Goal: Information Seeking & Learning: Learn about a topic

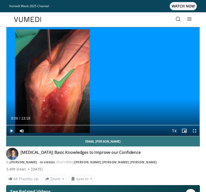
click at [11, 131] on span "Video Player" at bounding box center [11, 131] width 10 height 10
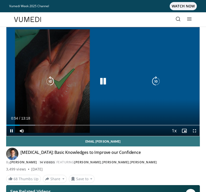
click at [112, 80] on div "Video Player" at bounding box center [103, 81] width 116 height 10
click at [107, 81] on icon "Video Player" at bounding box center [103, 81] width 10 height 10
click at [103, 83] on icon "Video Player" at bounding box center [103, 81] width 10 height 10
click at [155, 83] on icon "Video Player" at bounding box center [156, 81] width 10 height 10
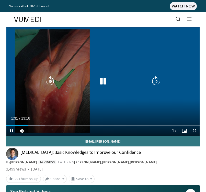
click at [171, 56] on div "20 seconds Tap to unmute" at bounding box center [102, 81] width 193 height 109
click at [102, 83] on icon "Video Player" at bounding box center [103, 81] width 10 height 10
click at [168, 50] on div "20 seconds Tap to unmute" at bounding box center [102, 81] width 193 height 109
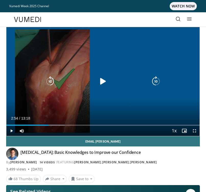
click at [168, 50] on div "20 seconds Tap to unmute" at bounding box center [102, 81] width 193 height 109
click at [156, 82] on icon "Video Player" at bounding box center [156, 81] width 10 height 10
click at [176, 48] on div "20 seconds Tap to unmute" at bounding box center [102, 81] width 193 height 109
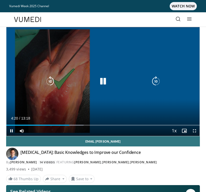
click at [156, 80] on icon "Video Player" at bounding box center [156, 81] width 10 height 10
click at [152, 84] on icon "Video Player" at bounding box center [156, 81] width 10 height 10
click at [102, 83] on icon "Video Player" at bounding box center [103, 81] width 10 height 10
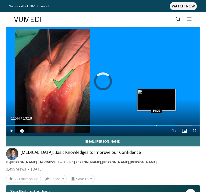
click at [156, 125] on div "Progress Bar" at bounding box center [156, 125] width 1 height 1
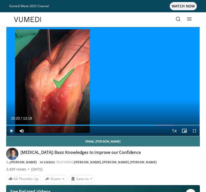
click at [13, 130] on span "Video Player" at bounding box center [11, 131] width 10 height 10
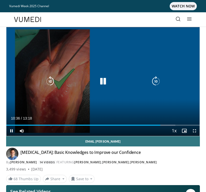
click at [156, 80] on icon "Video Player" at bounding box center [156, 81] width 10 height 10
click at [181, 42] on div "10 seconds Tap to unmute" at bounding box center [102, 81] width 193 height 109
click at [193, 40] on div "10 seconds Tap to unmute" at bounding box center [102, 81] width 193 height 109
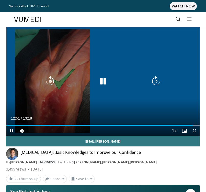
click at [106, 78] on icon "Video Player" at bounding box center [103, 81] width 10 height 10
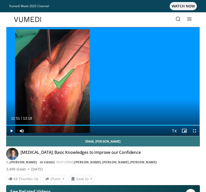
click at [178, 17] on icon at bounding box center [178, 18] width 5 height 5
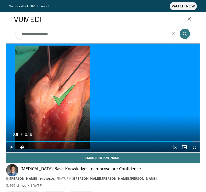
type input "**********"
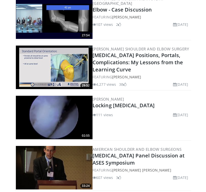
scroll to position [1290, 0]
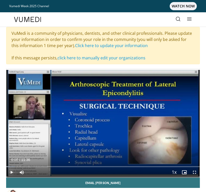
click at [14, 173] on span "Video Player" at bounding box center [11, 172] width 10 height 10
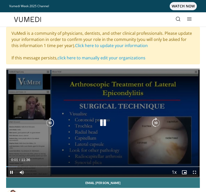
click at [155, 120] on icon "Video Player" at bounding box center [156, 123] width 10 height 10
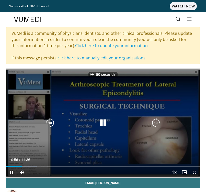
click at [155, 120] on icon "Video Player" at bounding box center [156, 123] width 10 height 10
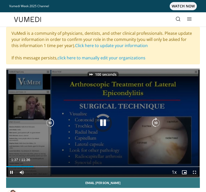
click at [155, 120] on icon "Video Player" at bounding box center [156, 123] width 10 height 10
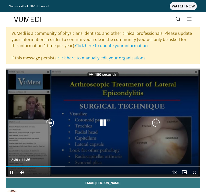
click at [155, 120] on icon "Video Player" at bounding box center [156, 123] width 10 height 10
click at [105, 123] on icon "Video Player" at bounding box center [103, 123] width 10 height 10
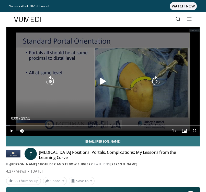
click at [102, 80] on icon "Video Player" at bounding box center [103, 81] width 10 height 10
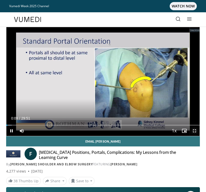
click at [195, 132] on span "Video Player" at bounding box center [194, 131] width 10 height 10
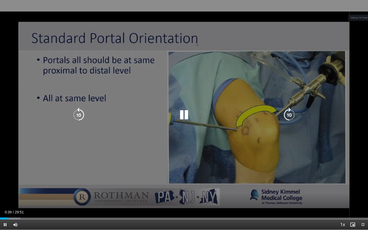
click at [206, 115] on icon "Video Player" at bounding box center [289, 115] width 14 height 14
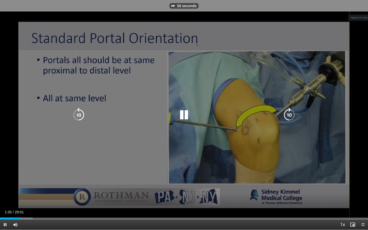
click at [206, 115] on icon "Video Player" at bounding box center [289, 115] width 14 height 14
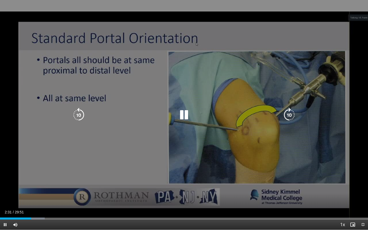
click at [206, 115] on div "100 seconds Tap to unmute" at bounding box center [184, 115] width 368 height 230
click at [206, 116] on icon "Video Player" at bounding box center [289, 115] width 14 height 14
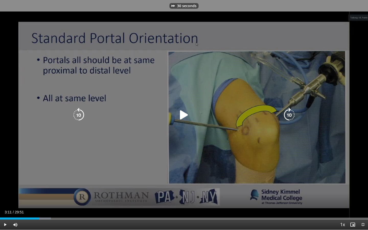
click at [206, 116] on icon "Video Player" at bounding box center [289, 115] width 14 height 14
click at [206, 113] on icon "Video Player" at bounding box center [289, 115] width 14 height 14
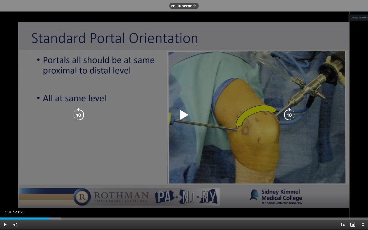
click at [206, 113] on icon "Video Player" at bounding box center [289, 115] width 14 height 14
click at [185, 116] on icon "Video Player" at bounding box center [184, 115] width 14 height 14
click at [206, 112] on icon "Video Player" at bounding box center [289, 115] width 14 height 14
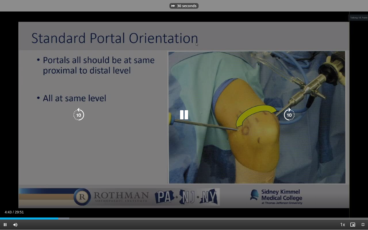
click at [206, 112] on icon "Video Player" at bounding box center [289, 115] width 14 height 14
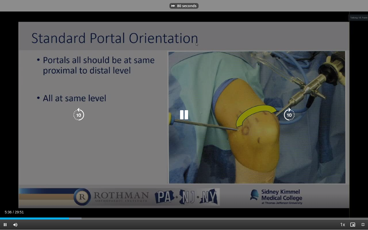
click at [206, 112] on icon "Video Player" at bounding box center [289, 115] width 14 height 14
click at [206, 114] on icon "Video Player" at bounding box center [289, 115] width 14 height 14
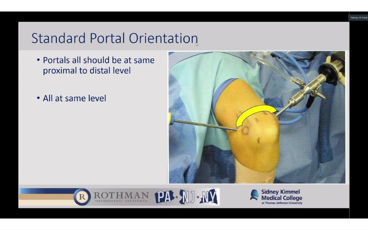
click at [206, 114] on div "20 seconds Tap to unmute" at bounding box center [184, 115] width 368 height 230
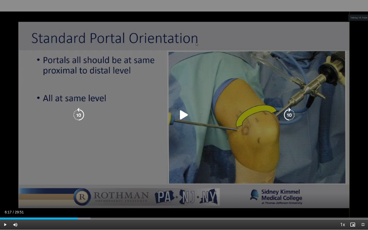
click at [206, 114] on icon "Video Player" at bounding box center [289, 115] width 14 height 14
click at [188, 115] on icon "Video Player" at bounding box center [184, 115] width 14 height 14
click at [206, 72] on div "10 seconds Tap to unmute" at bounding box center [184, 115] width 368 height 230
click at [206, 110] on icon "Video Player" at bounding box center [289, 115] width 14 height 14
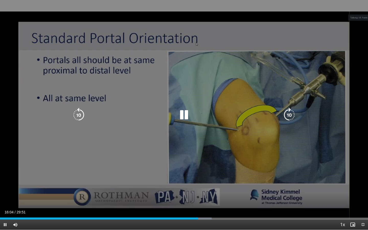
click at [206, 116] on icon "Video Player" at bounding box center [289, 115] width 14 height 14
click at [206, 115] on icon "Video Player" at bounding box center [289, 115] width 14 height 14
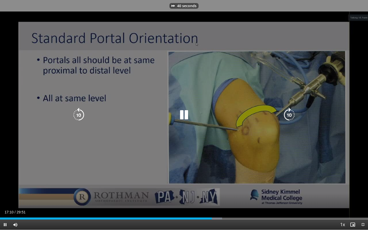
click at [206, 115] on icon "Video Player" at bounding box center [289, 115] width 14 height 14
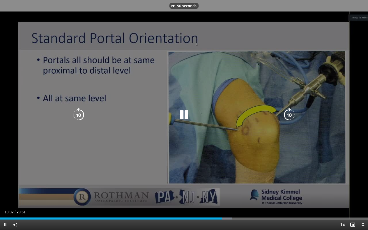
click at [206, 115] on icon "Video Player" at bounding box center [289, 115] width 14 height 14
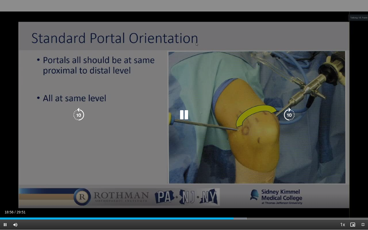
click at [80, 112] on icon "Video Player" at bounding box center [79, 115] width 14 height 14
click at [206, 115] on icon "Video Player" at bounding box center [289, 115] width 14 height 14
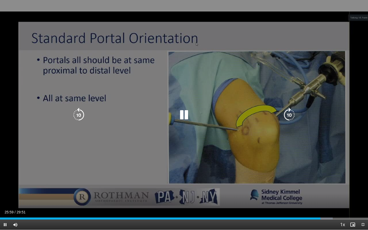
click at [206, 115] on icon "Video Player" at bounding box center [289, 115] width 14 height 14
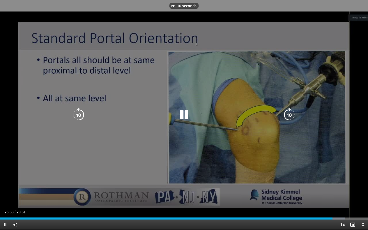
click at [206, 115] on icon "Video Player" at bounding box center [289, 115] width 14 height 14
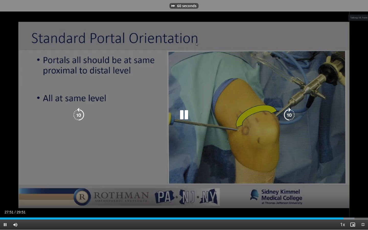
click at [206, 115] on icon "Video Player" at bounding box center [289, 115] width 14 height 14
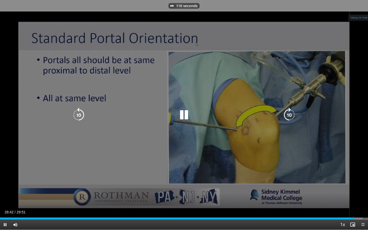
click at [206, 115] on icon "Video Player" at bounding box center [289, 115] width 14 height 14
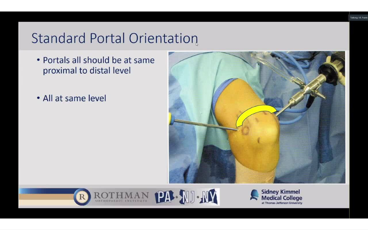
click at [185, 118] on div "130 seconds Tap to unmute" at bounding box center [184, 115] width 368 height 230
